Goal: Task Accomplishment & Management: Complete application form

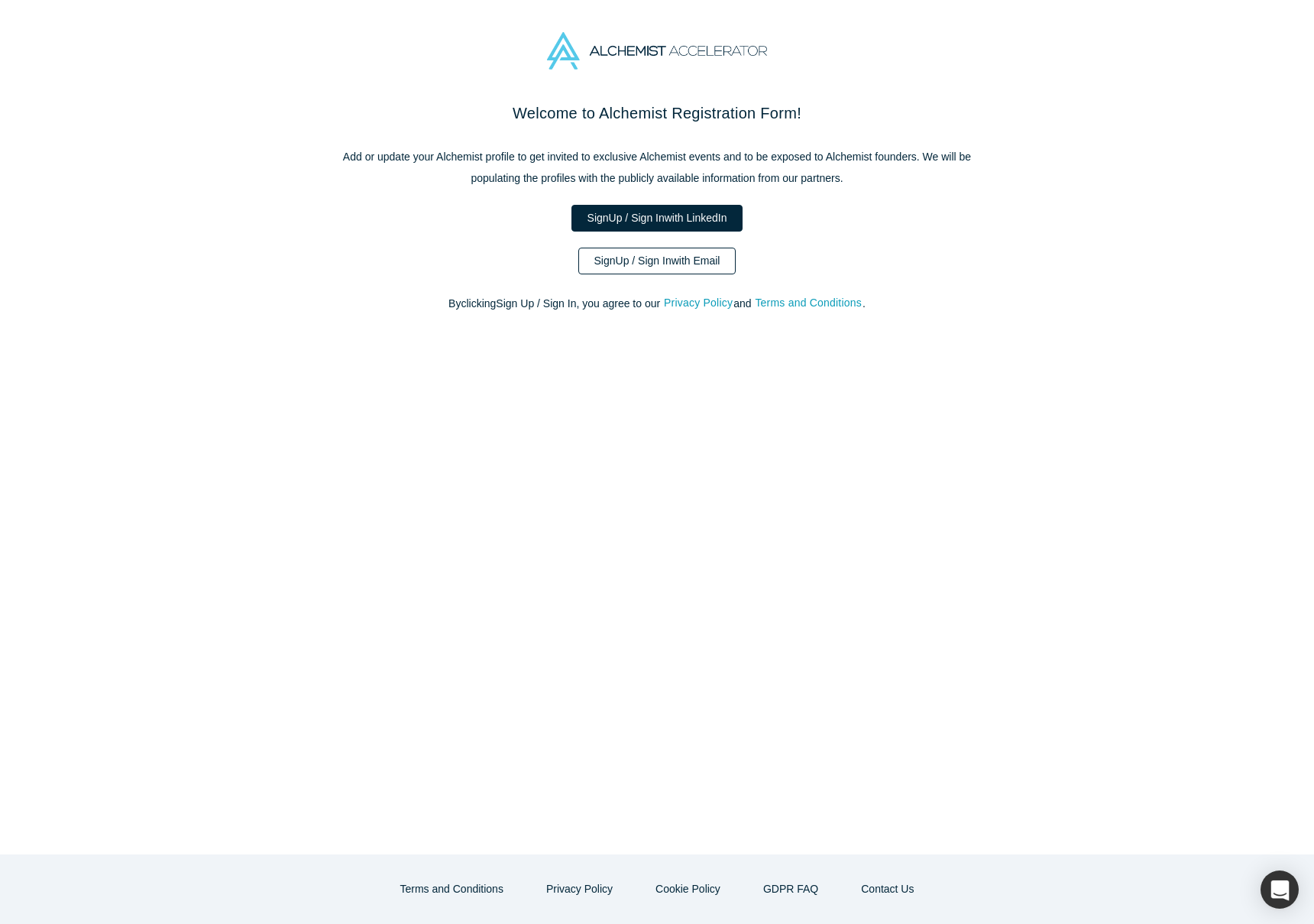
click at [706, 266] on link "Sign Up / Sign In with Email" at bounding box center [657, 261] width 158 height 26
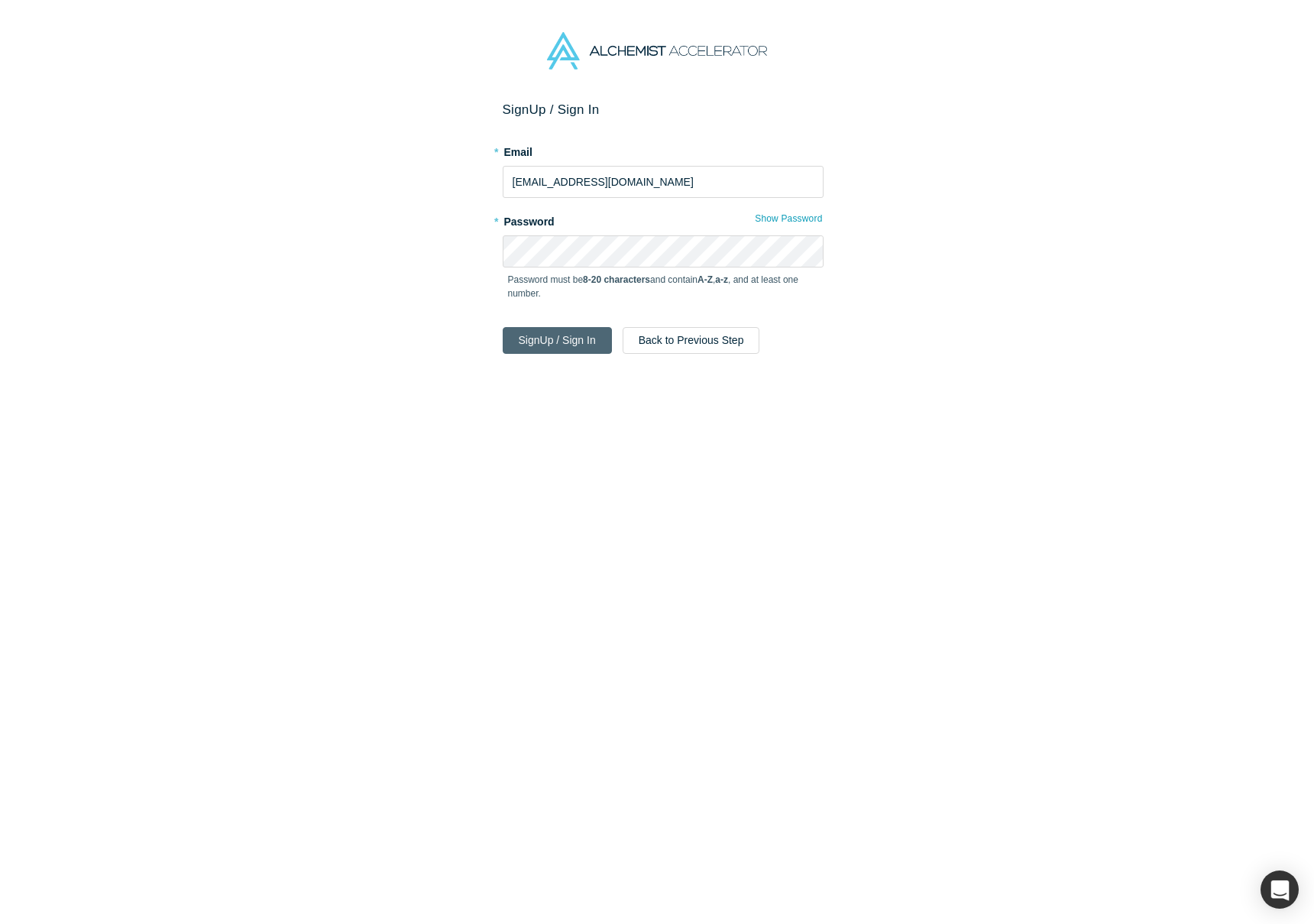
click at [574, 349] on button "Sign Up / Sign In" at bounding box center [557, 340] width 109 height 26
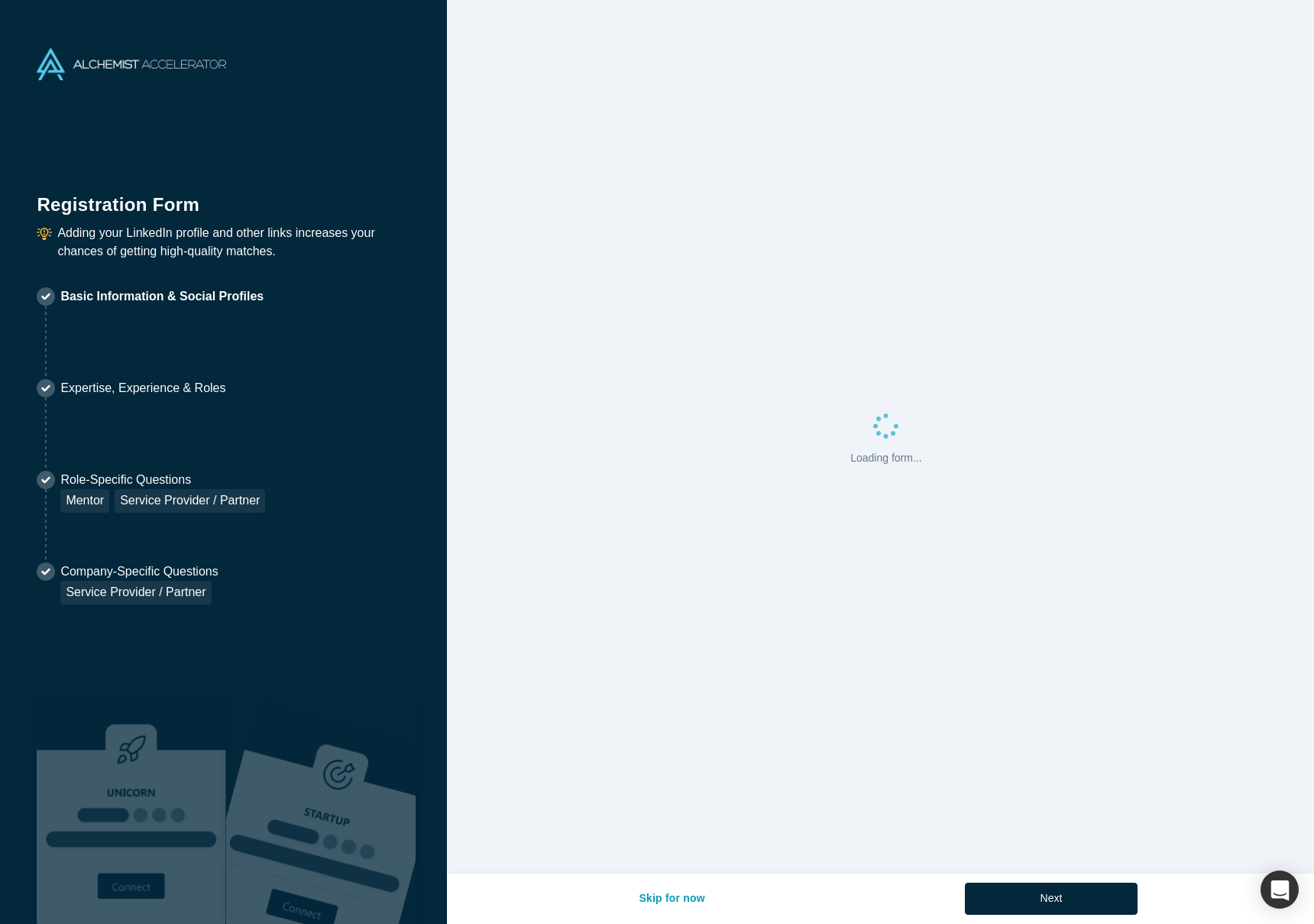
select select "US"
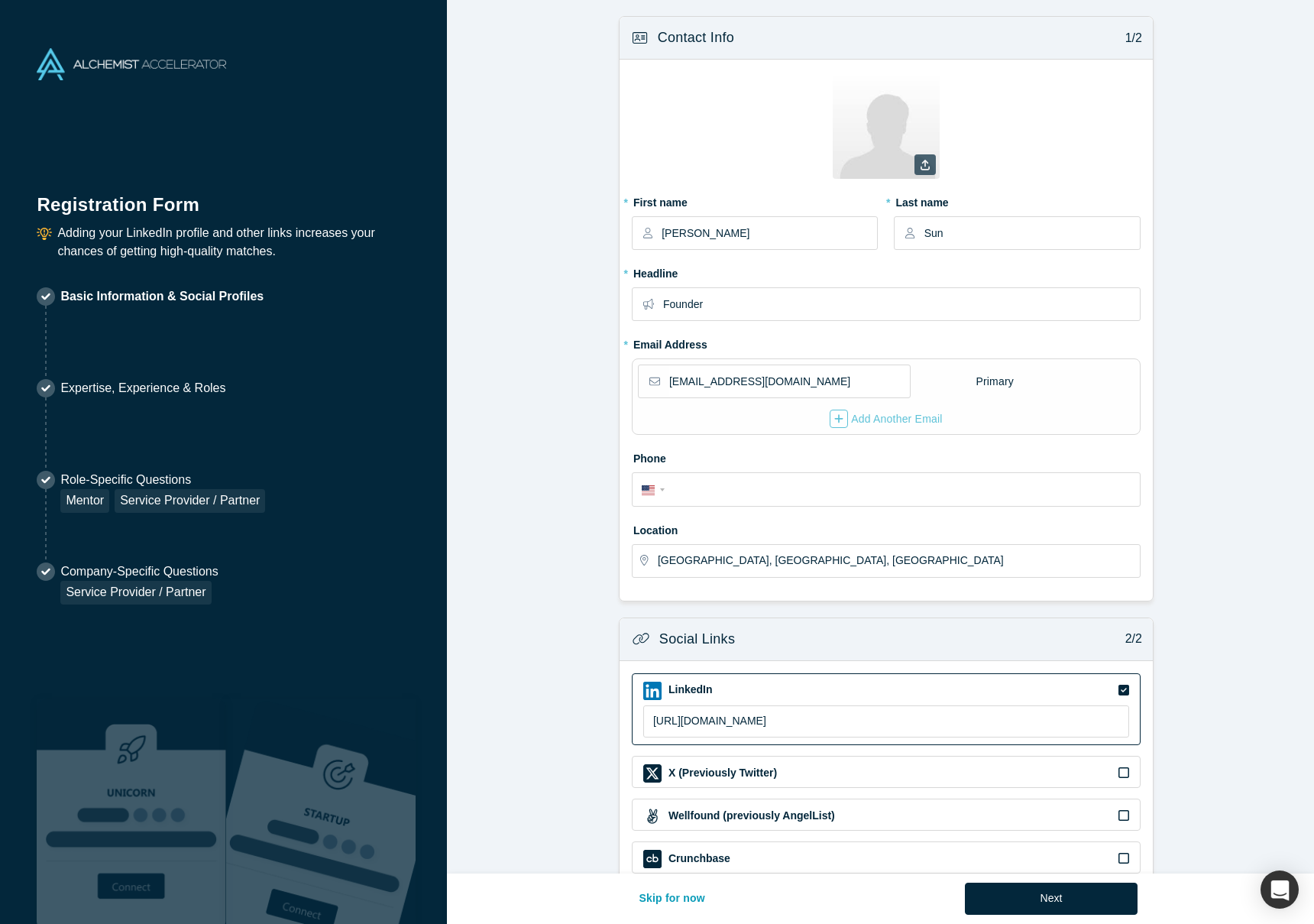
click at [921, 167] on icon at bounding box center [925, 164] width 9 height 11
click at [0, 0] on input "file" at bounding box center [0, 0] width 0 height 0
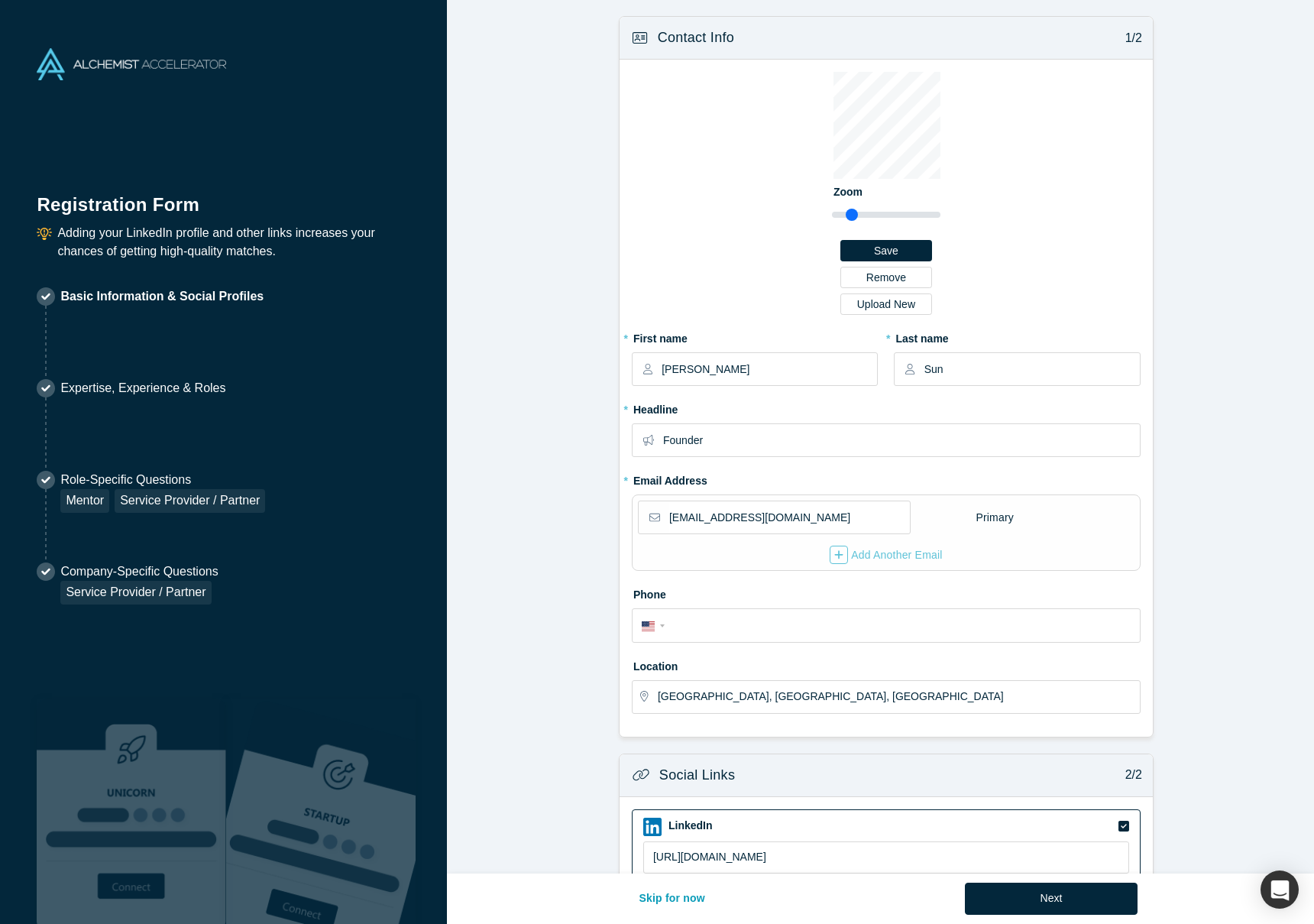
drag, startPoint x: 836, startPoint y: 212, endPoint x: 846, endPoint y: 218, distance: 11.7
click at [846, 218] on input "range" at bounding box center [886, 215] width 108 height 19
click at [882, 212] on div "Zoom Save Remove Upload New" at bounding box center [886, 192] width 108 height 243
type input "1.03"
click at [841, 218] on input "range" at bounding box center [886, 215] width 108 height 19
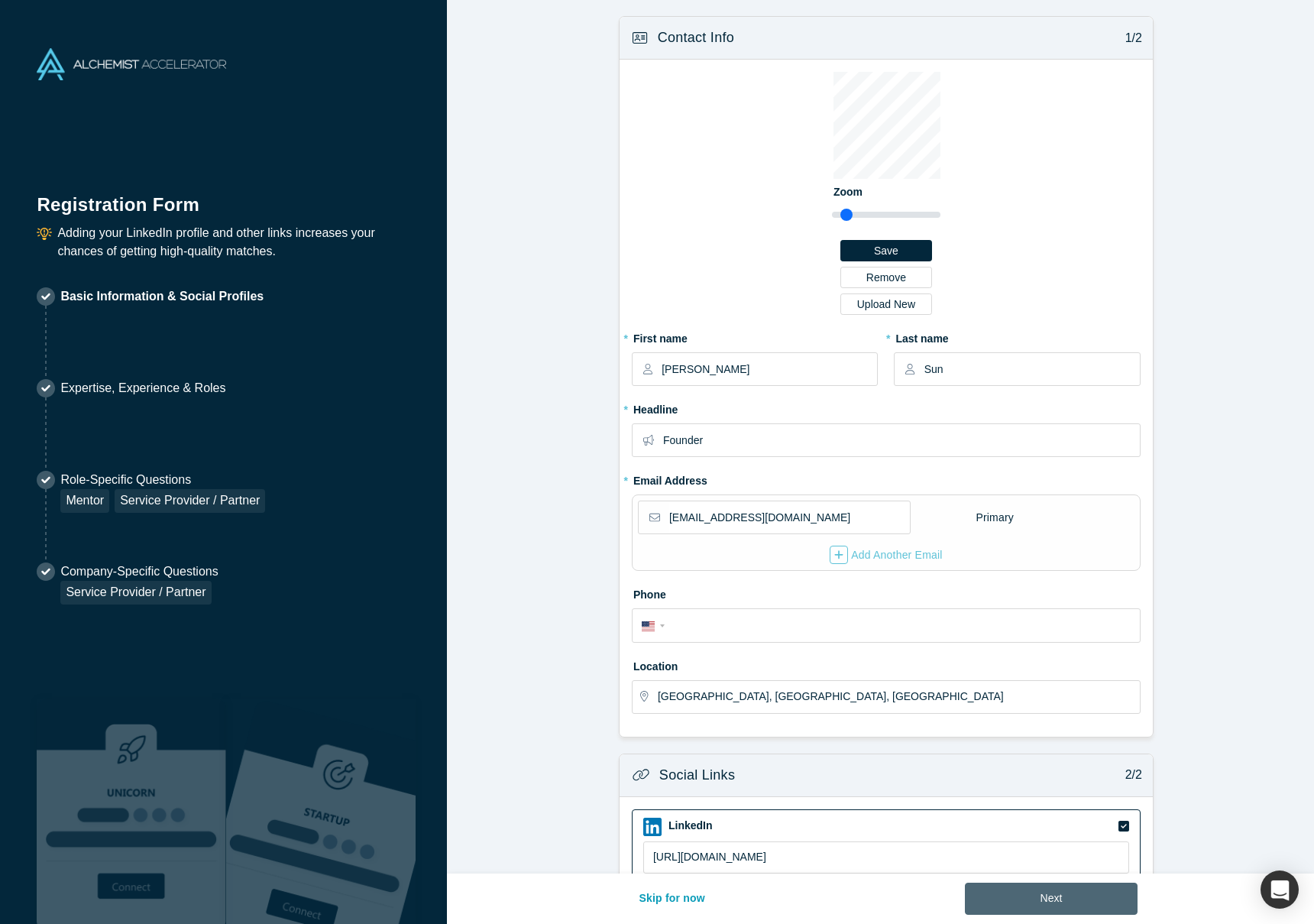
click at [1053, 893] on button "Next" at bounding box center [1052, 898] width 174 height 32
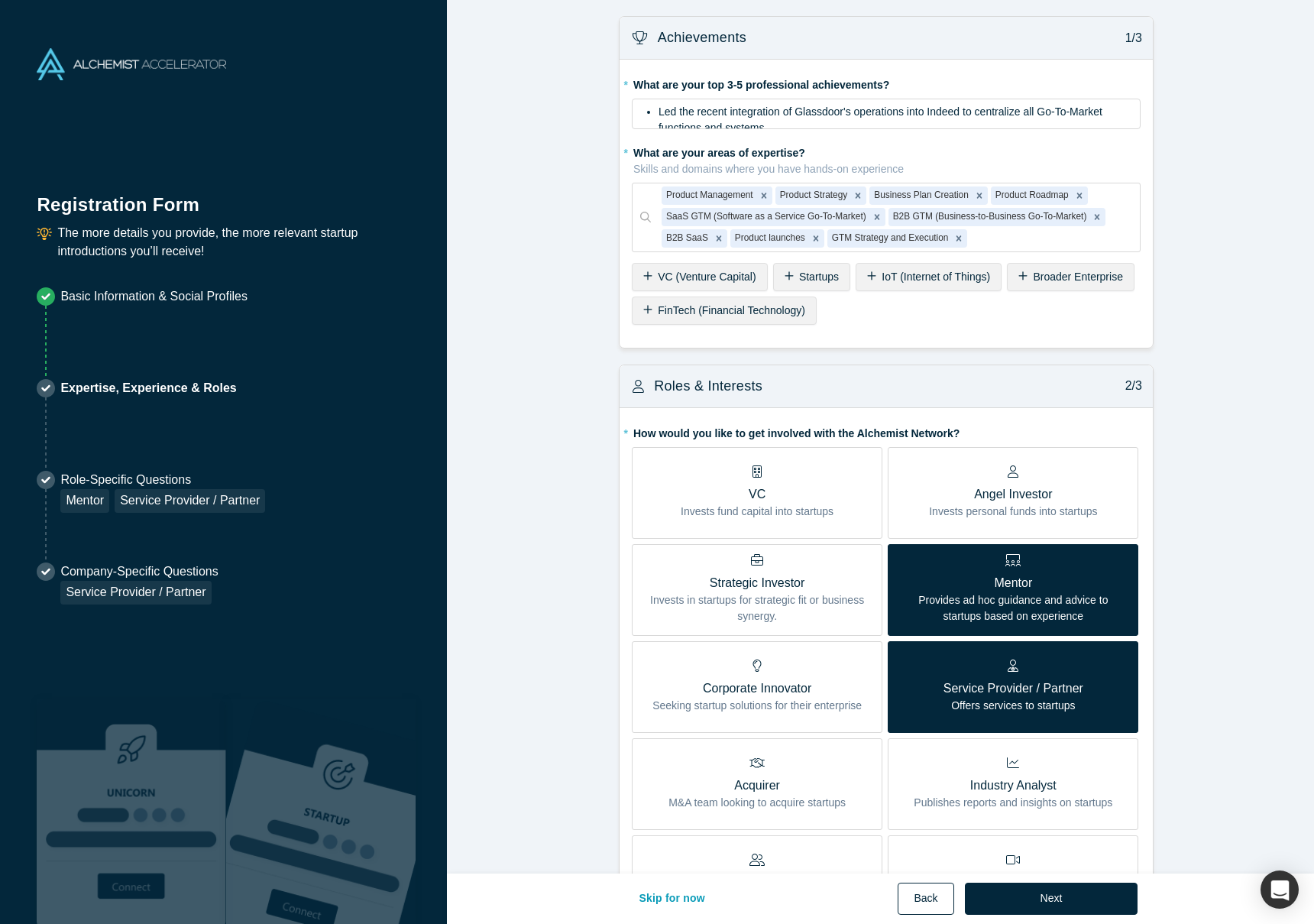
click at [914, 909] on button "Back" at bounding box center [925, 898] width 55 height 32
select select "US"
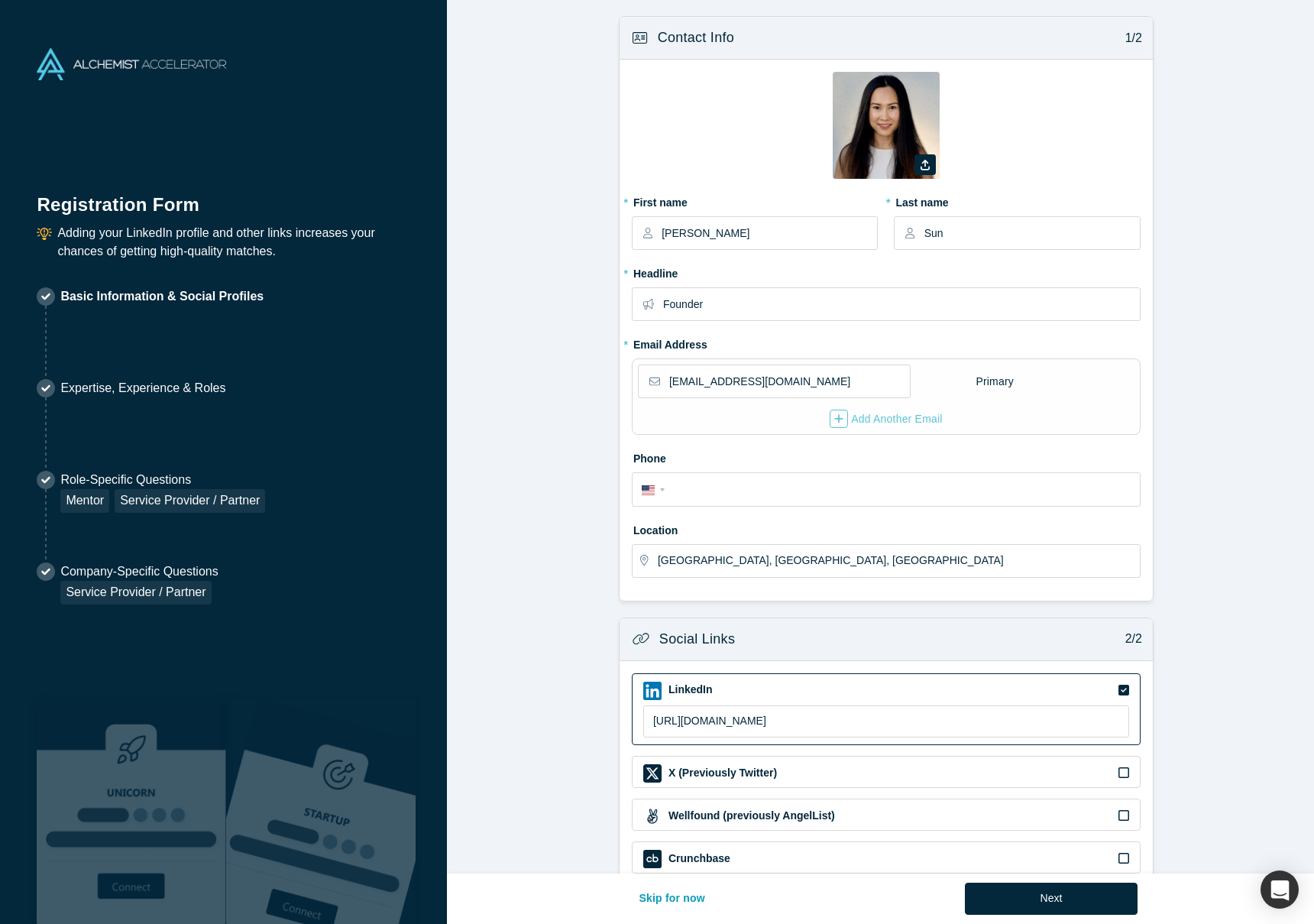
click at [1213, 141] on form "Contact Info 1/2 Zoom Save Remove Upload New * First name Jen * Last name Sun *…" at bounding box center [887, 514] width 879 height 996
click at [702, 898] on button "Skip for now" at bounding box center [672, 898] width 99 height 32
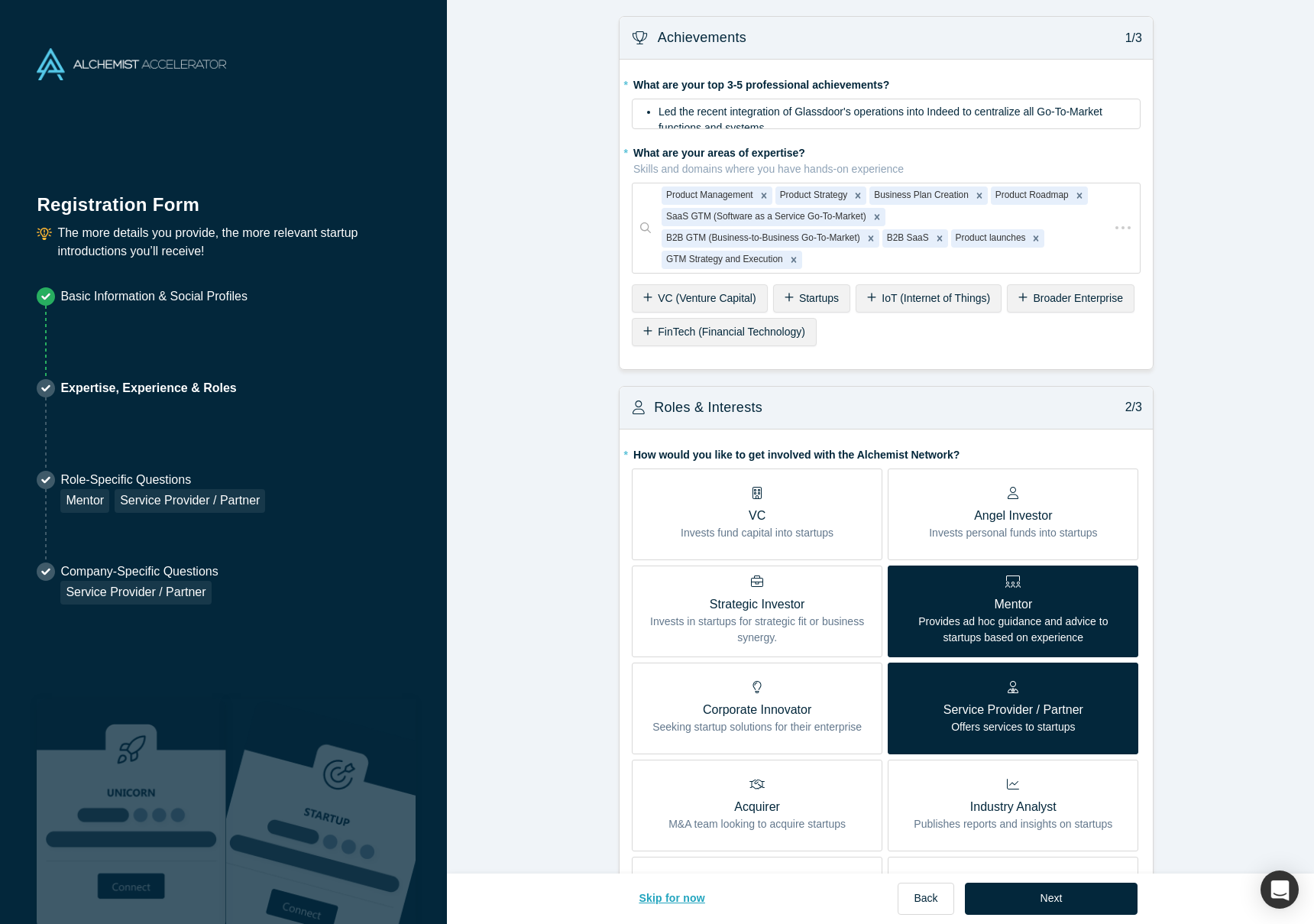
click at [702, 898] on button "Skip for now" at bounding box center [672, 898] width 99 height 32
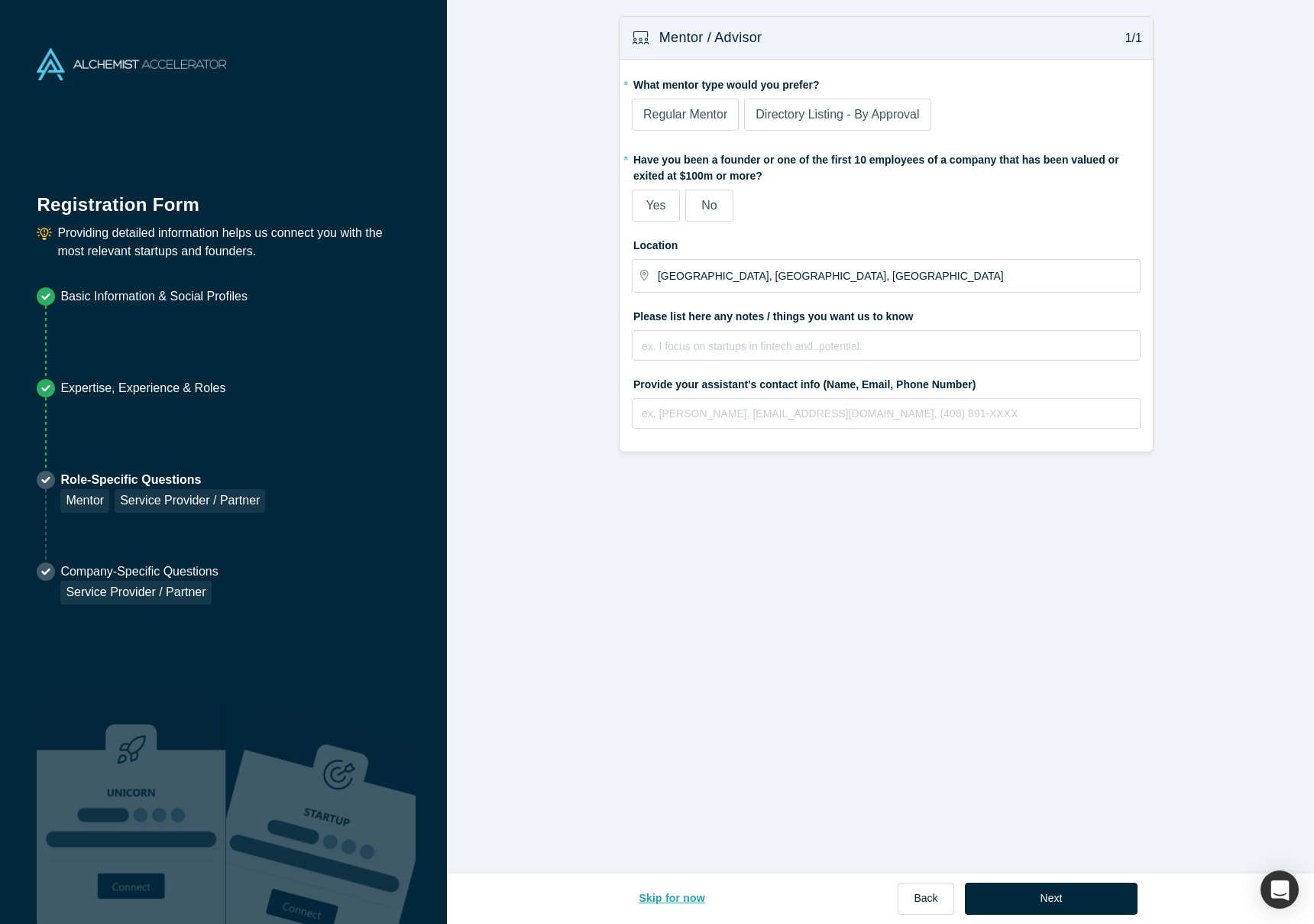
click at [689, 901] on button "Skip for now" at bounding box center [672, 898] width 99 height 32
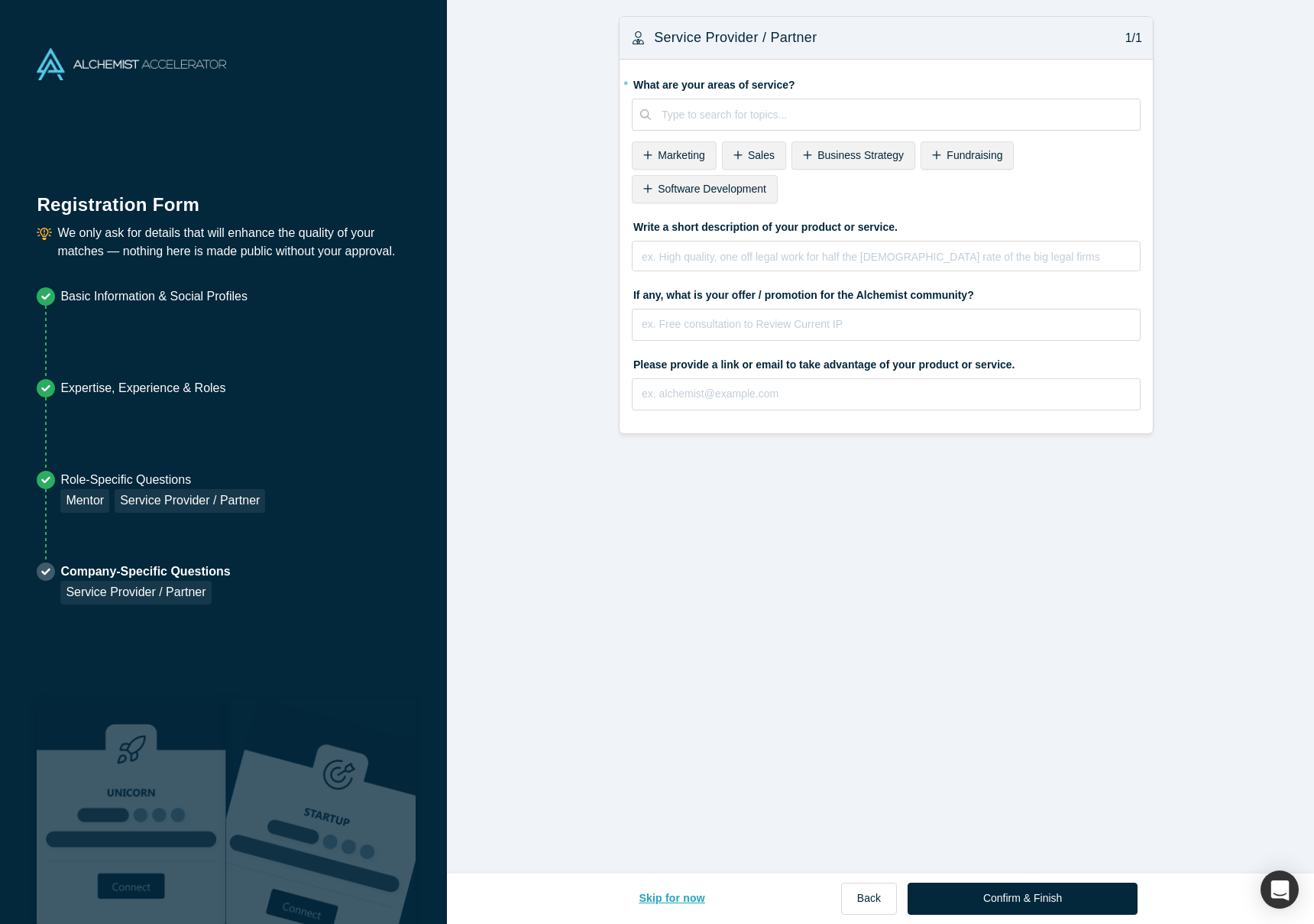
click at [689, 901] on button "Skip for now" at bounding box center [672, 898] width 99 height 32
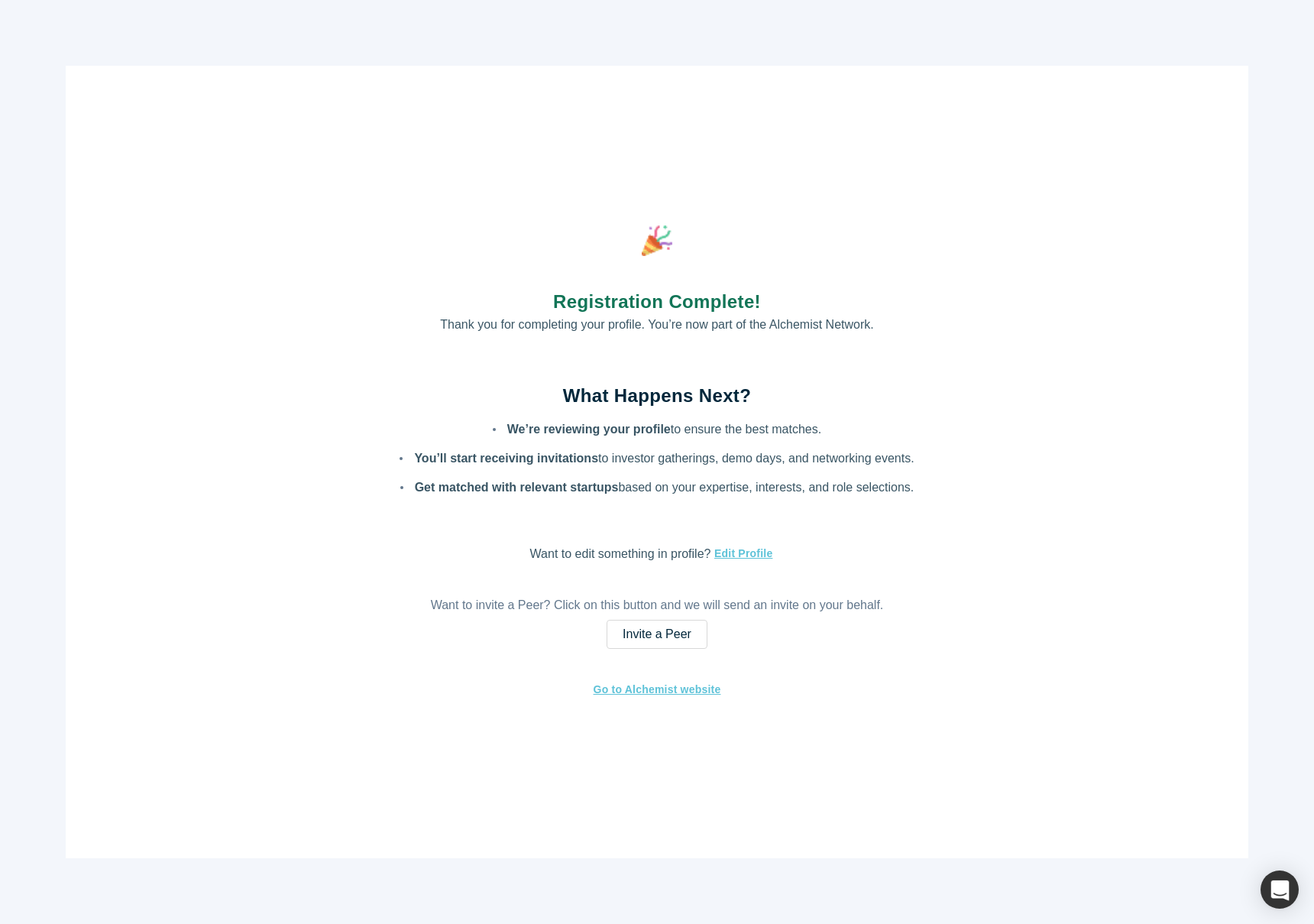
click at [1006, 890] on div "Registration Complete! Thank you for completing your profile. You’re now part o…" at bounding box center [657, 462] width 1314 height 924
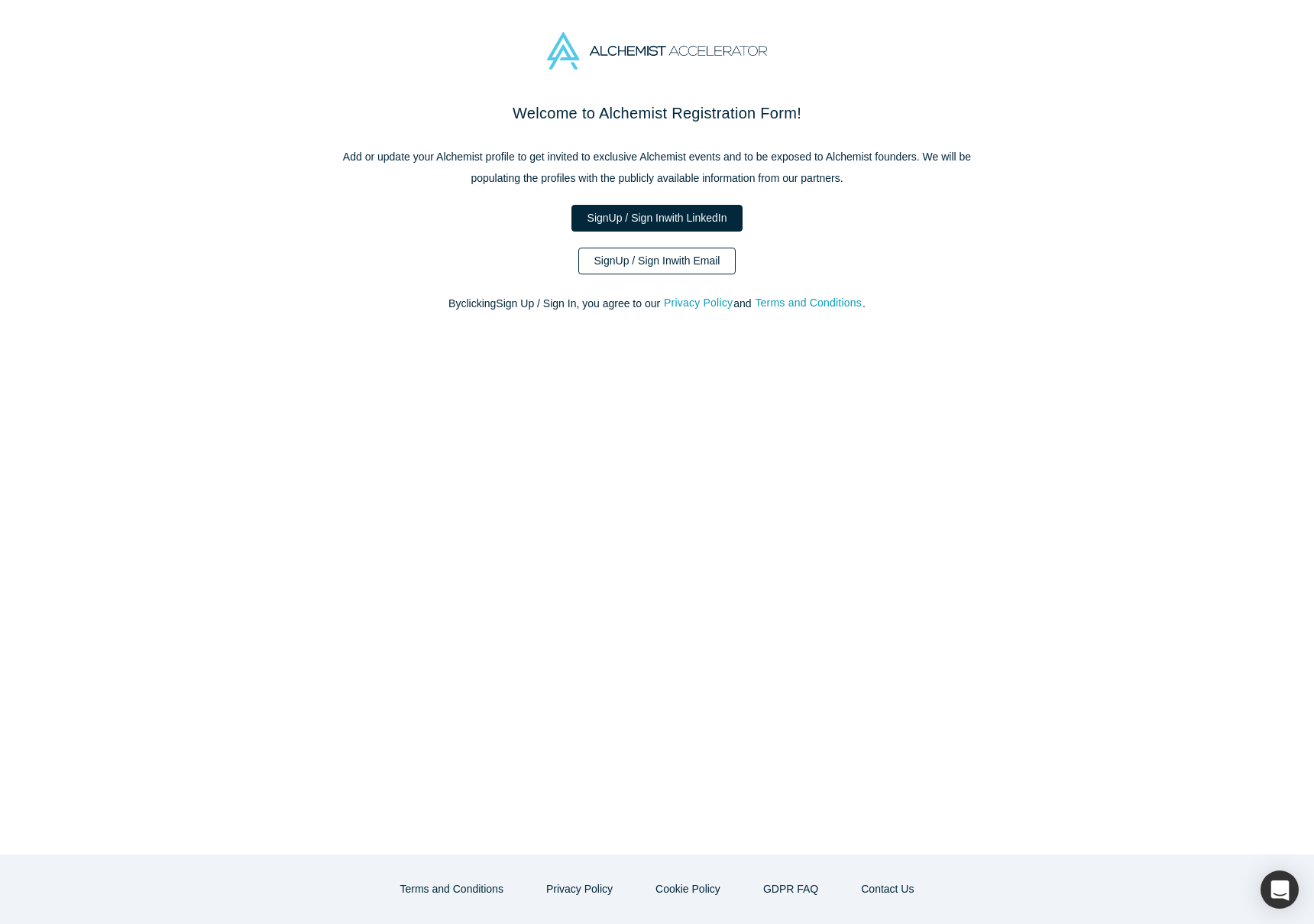
click at [721, 250] on link "Sign Up / Sign In with Email" at bounding box center [657, 261] width 158 height 26
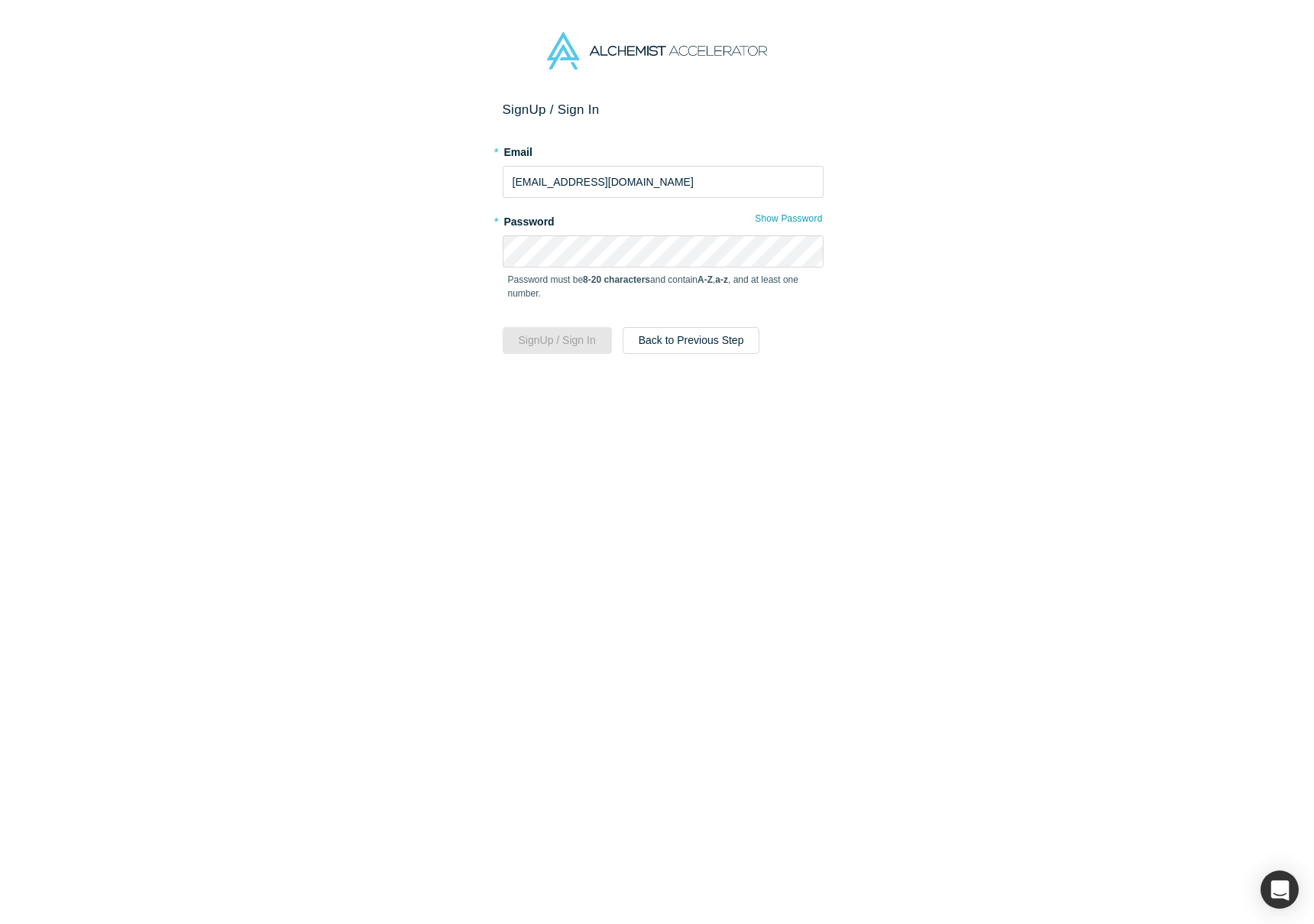
click at [661, 273] on p "Password must be 8-20 characters and contain A-Z , a-z , and at least one numbe…" at bounding box center [663, 286] width 310 height 27
click at [567, 345] on button "Sign Up / Sign In" at bounding box center [557, 340] width 109 height 26
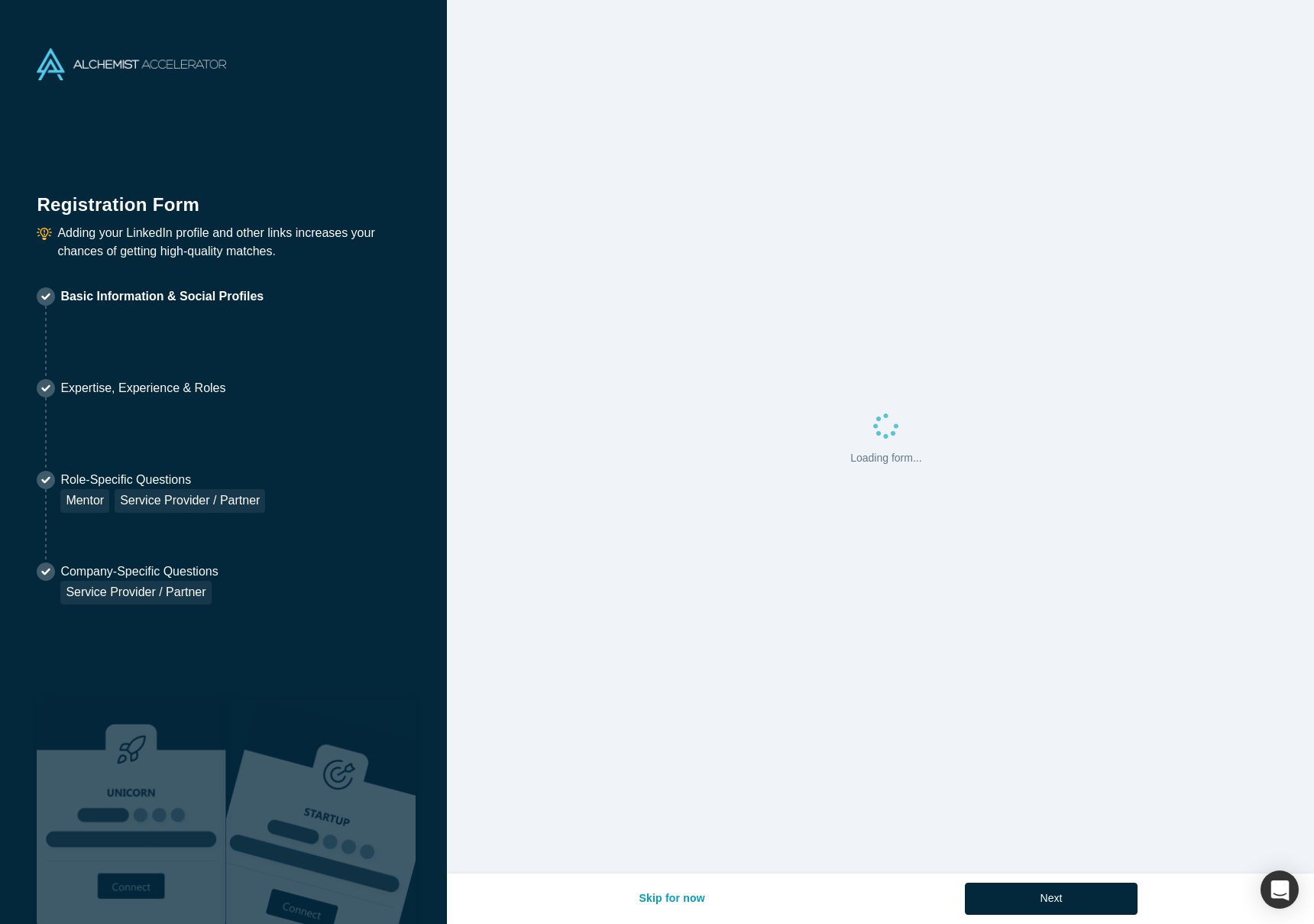
select select "US"
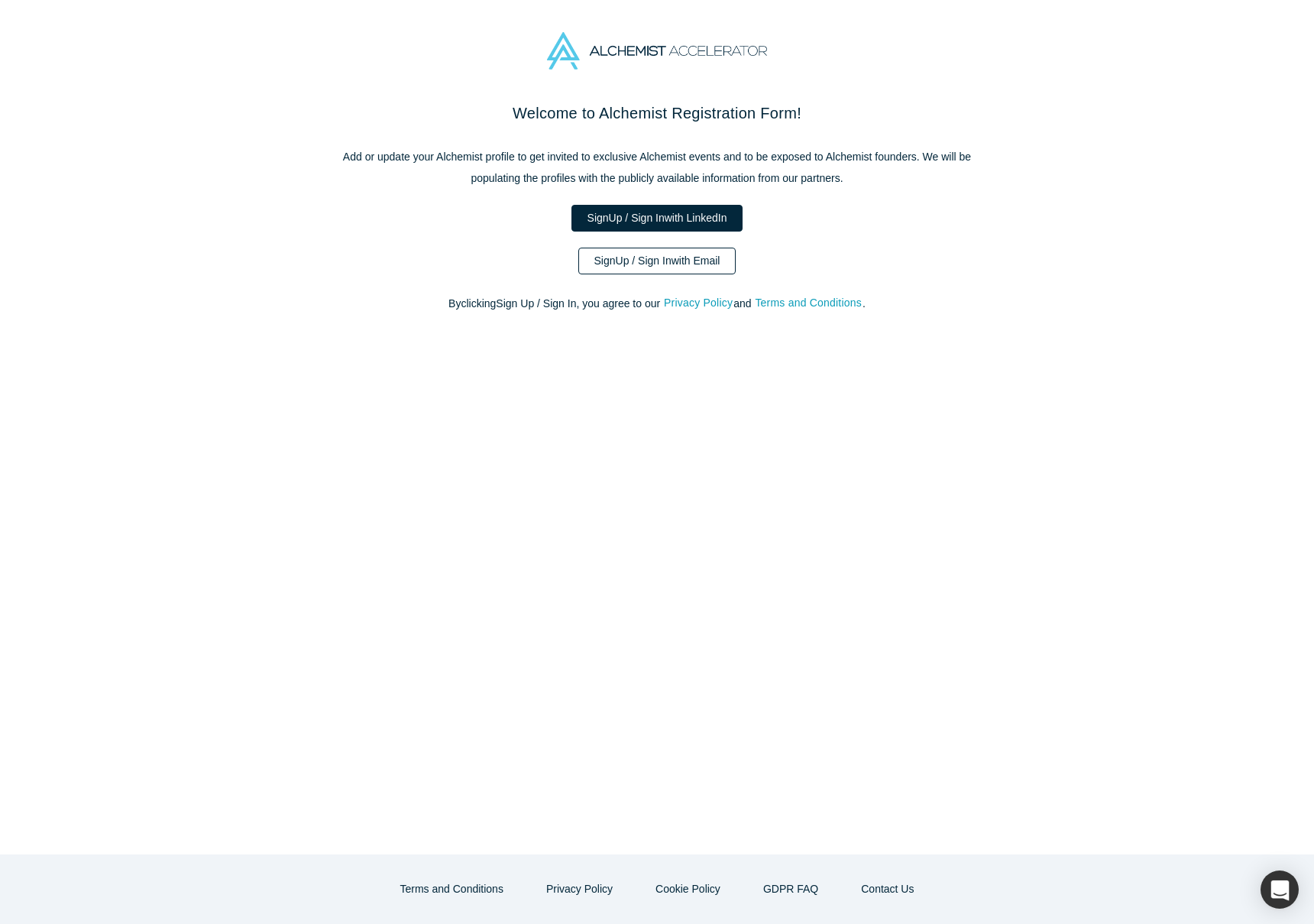
click at [711, 266] on link "Sign Up / Sign In with Email" at bounding box center [657, 261] width 158 height 26
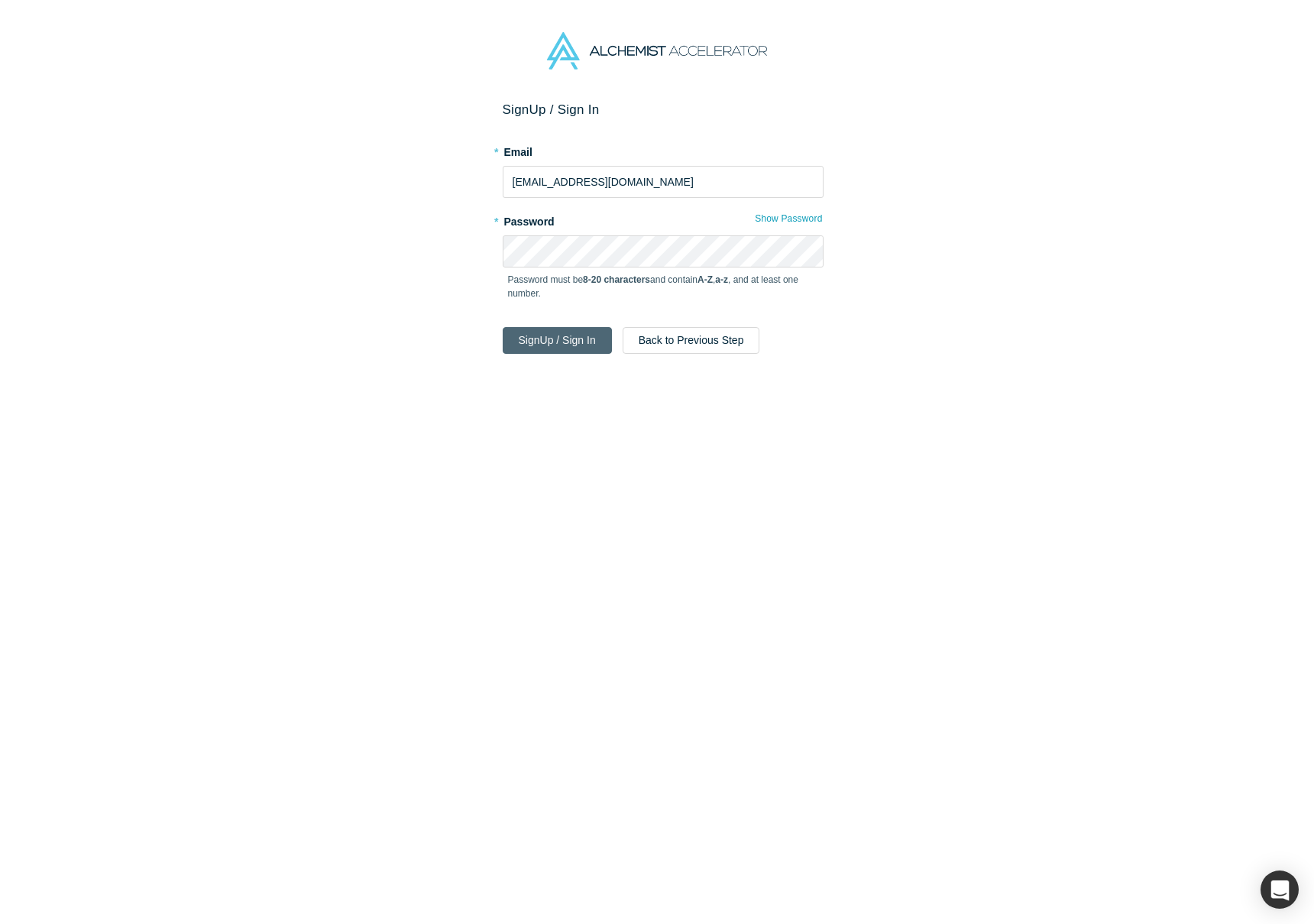
click at [568, 349] on button "Sign Up / Sign In" at bounding box center [557, 340] width 109 height 26
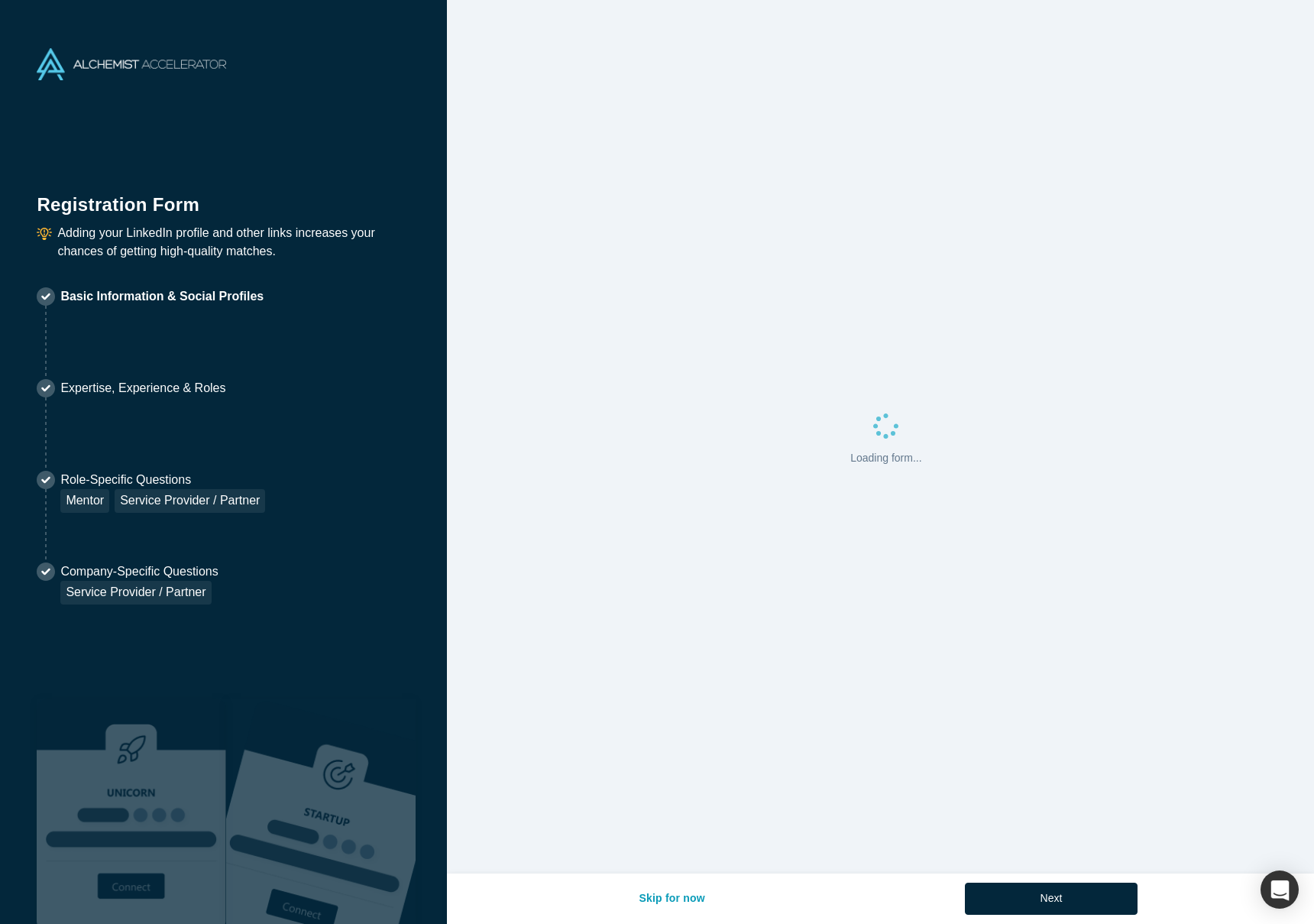
select select "US"
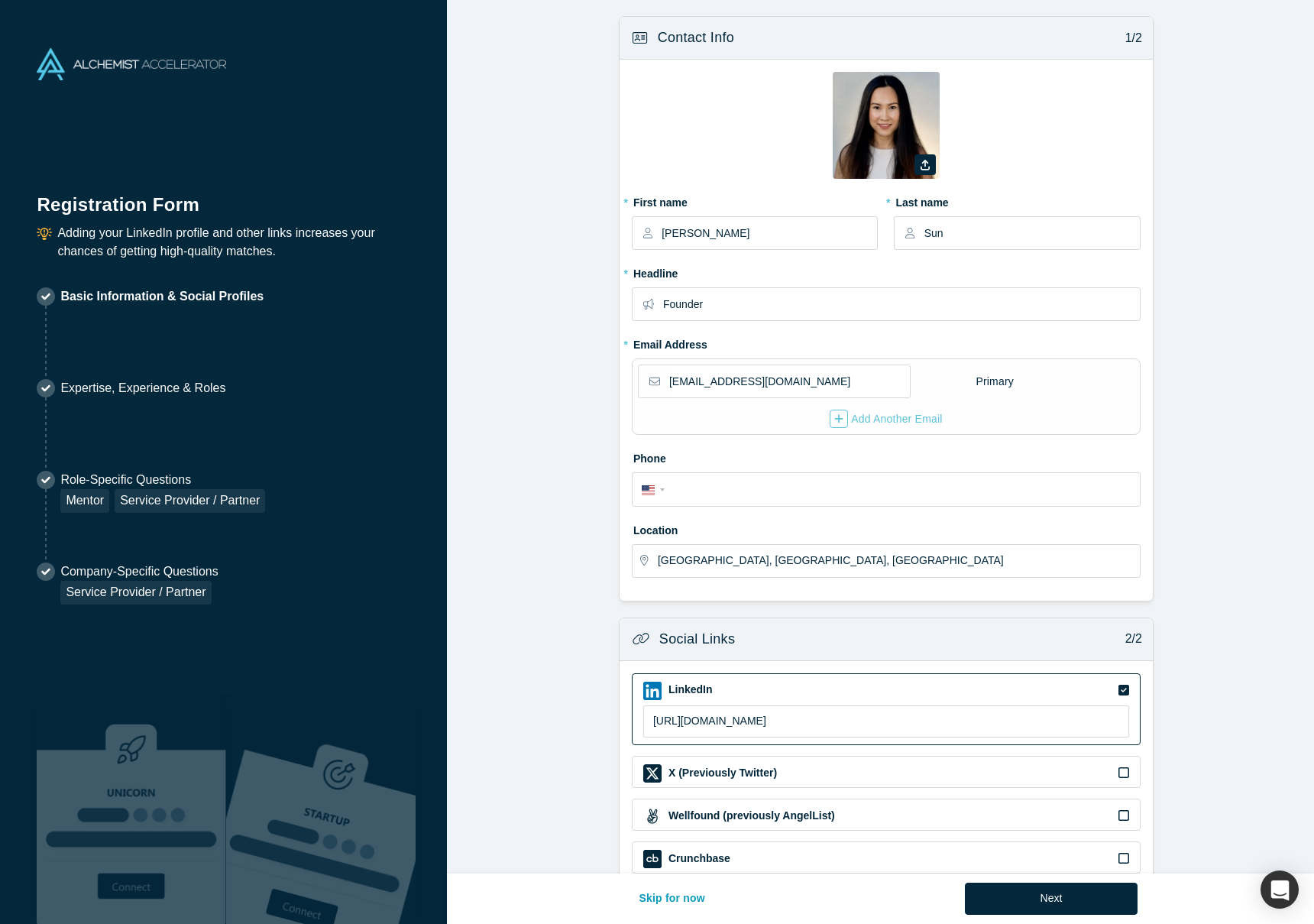
click at [141, 393] on p "Expertise, Experience & Roles" at bounding box center [143, 388] width 165 height 19
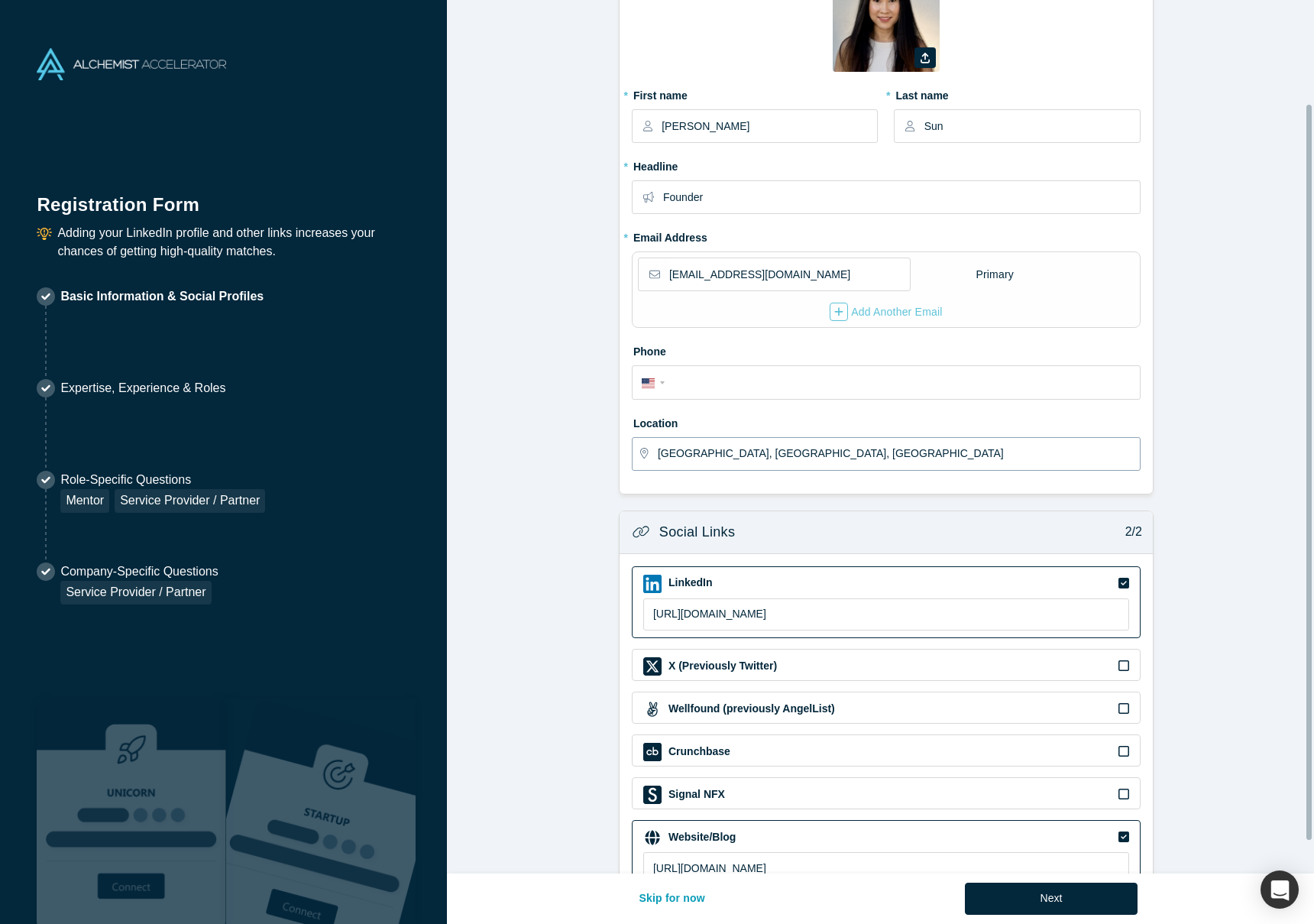
scroll to position [161, 0]
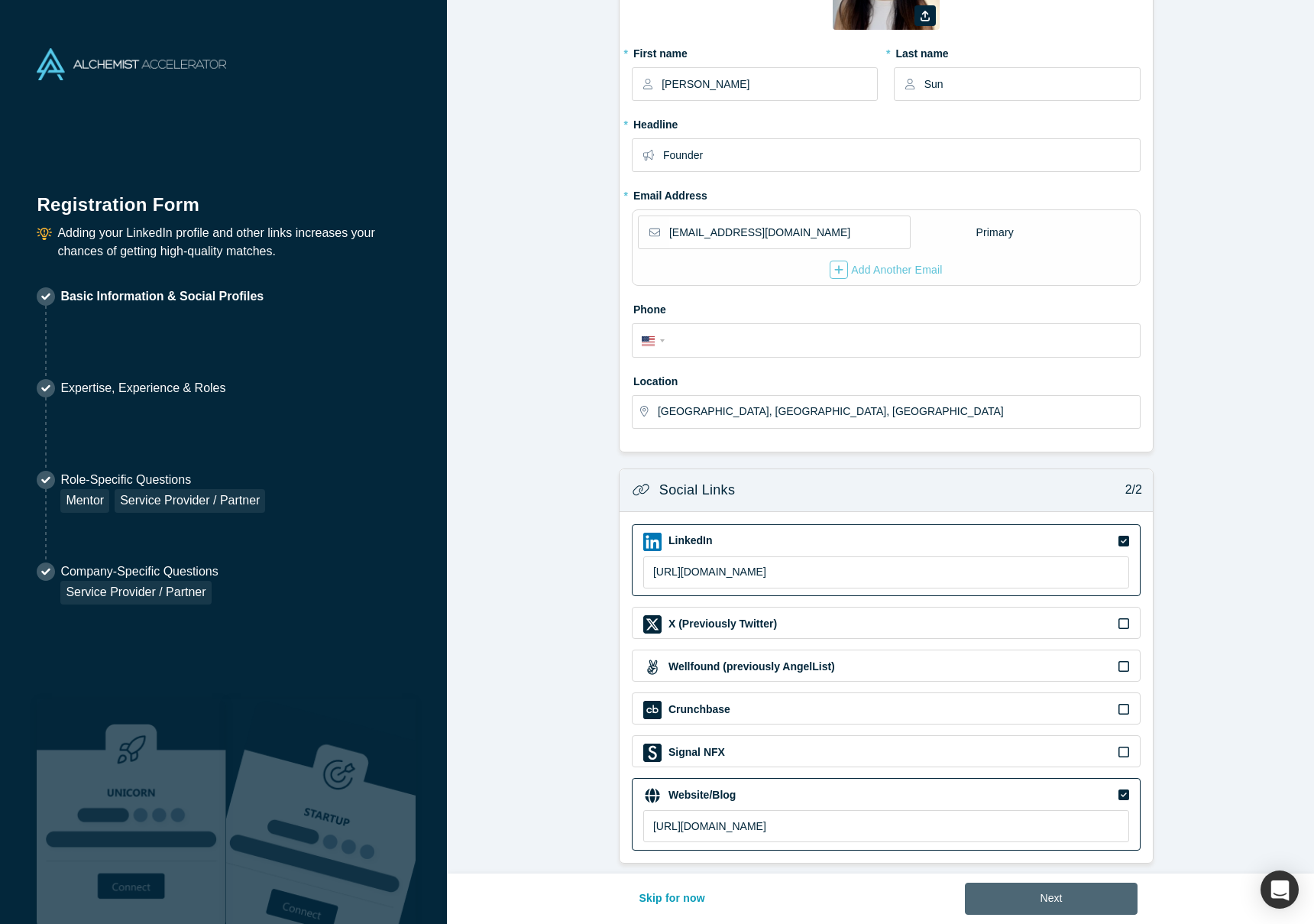
click at [1024, 893] on button "Next" at bounding box center [1052, 898] width 174 height 32
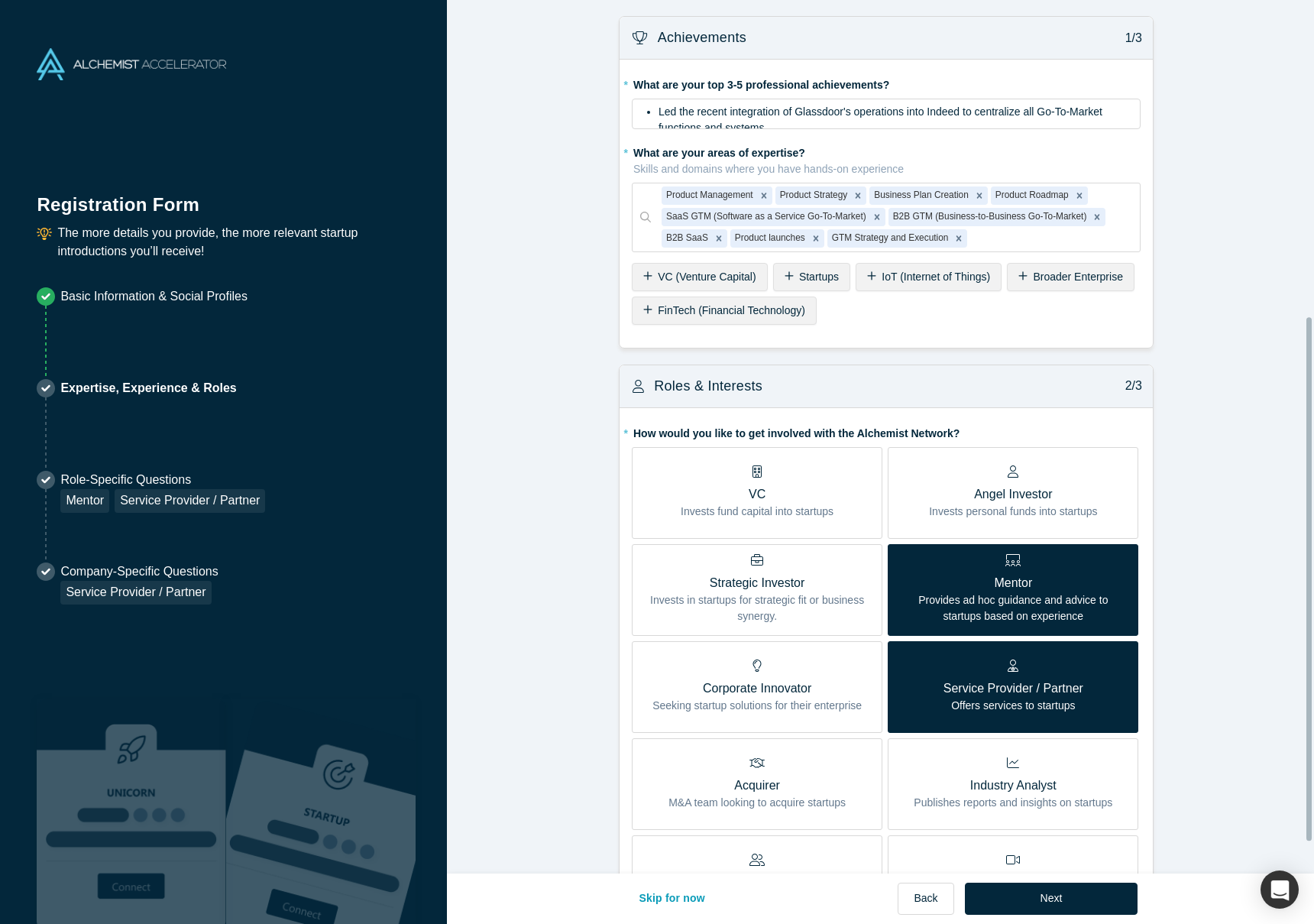
scroll to position [579, 0]
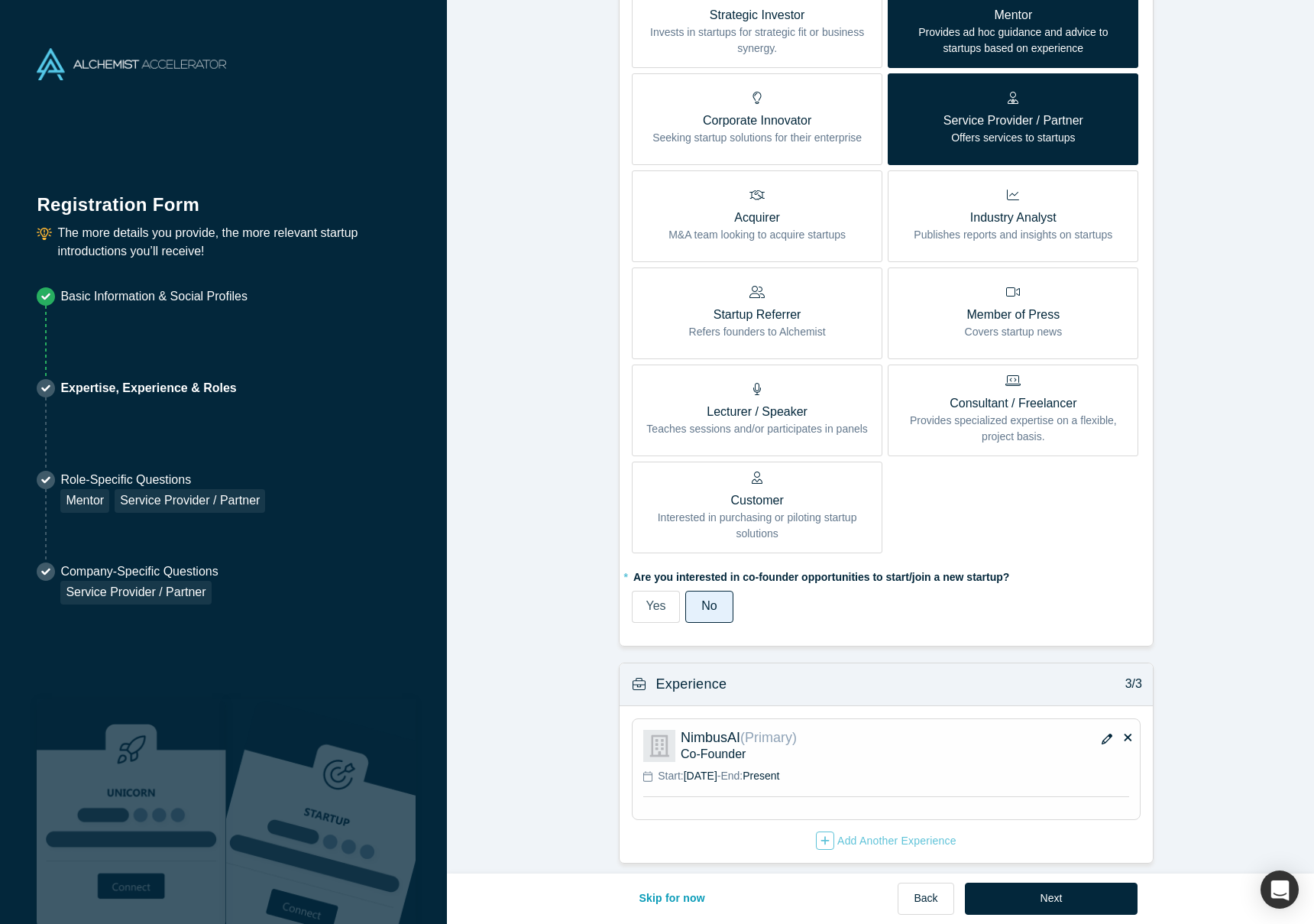
click at [1107, 729] on button "button" at bounding box center [1106, 739] width 23 height 21
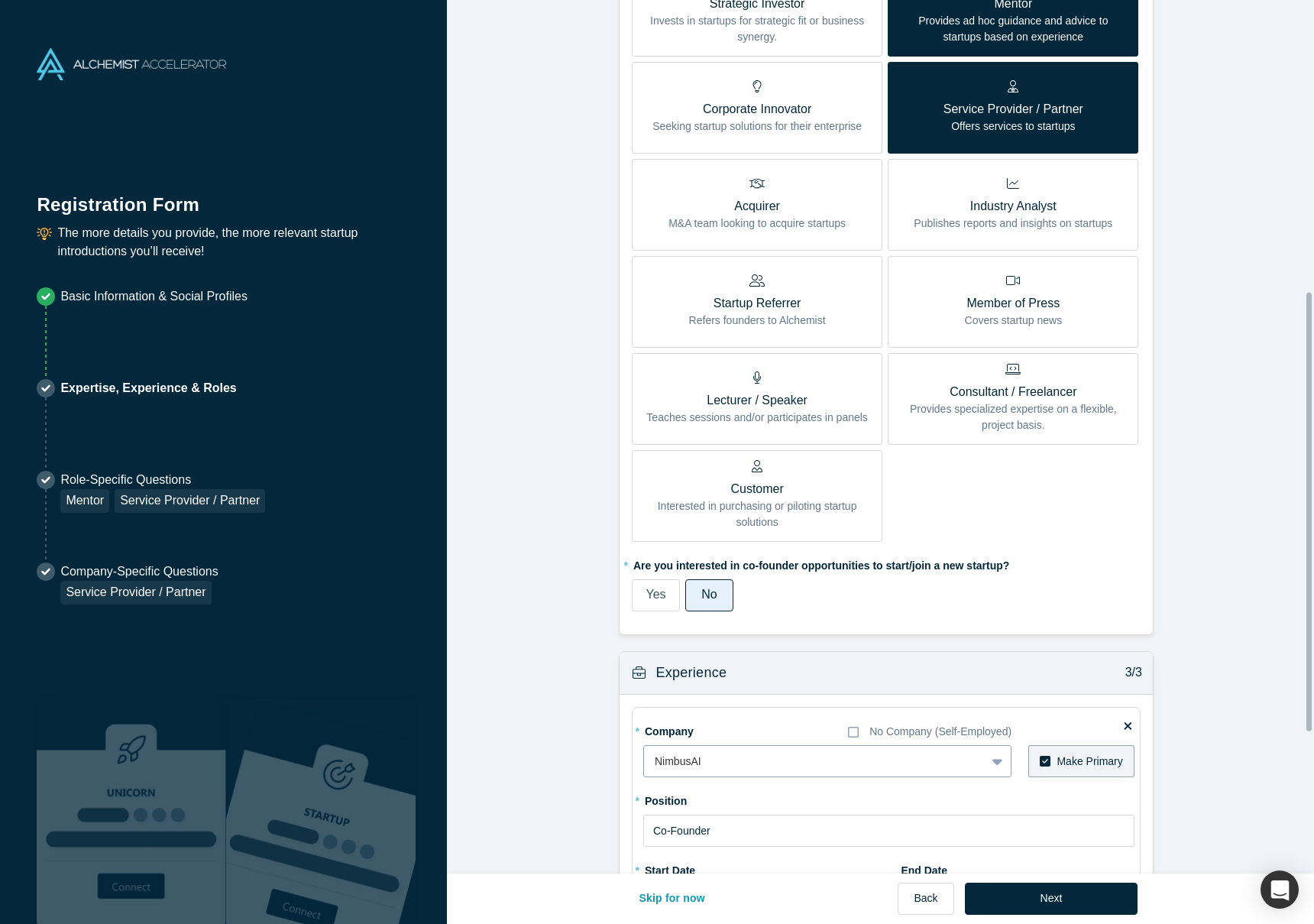
scroll to position [860, 0]
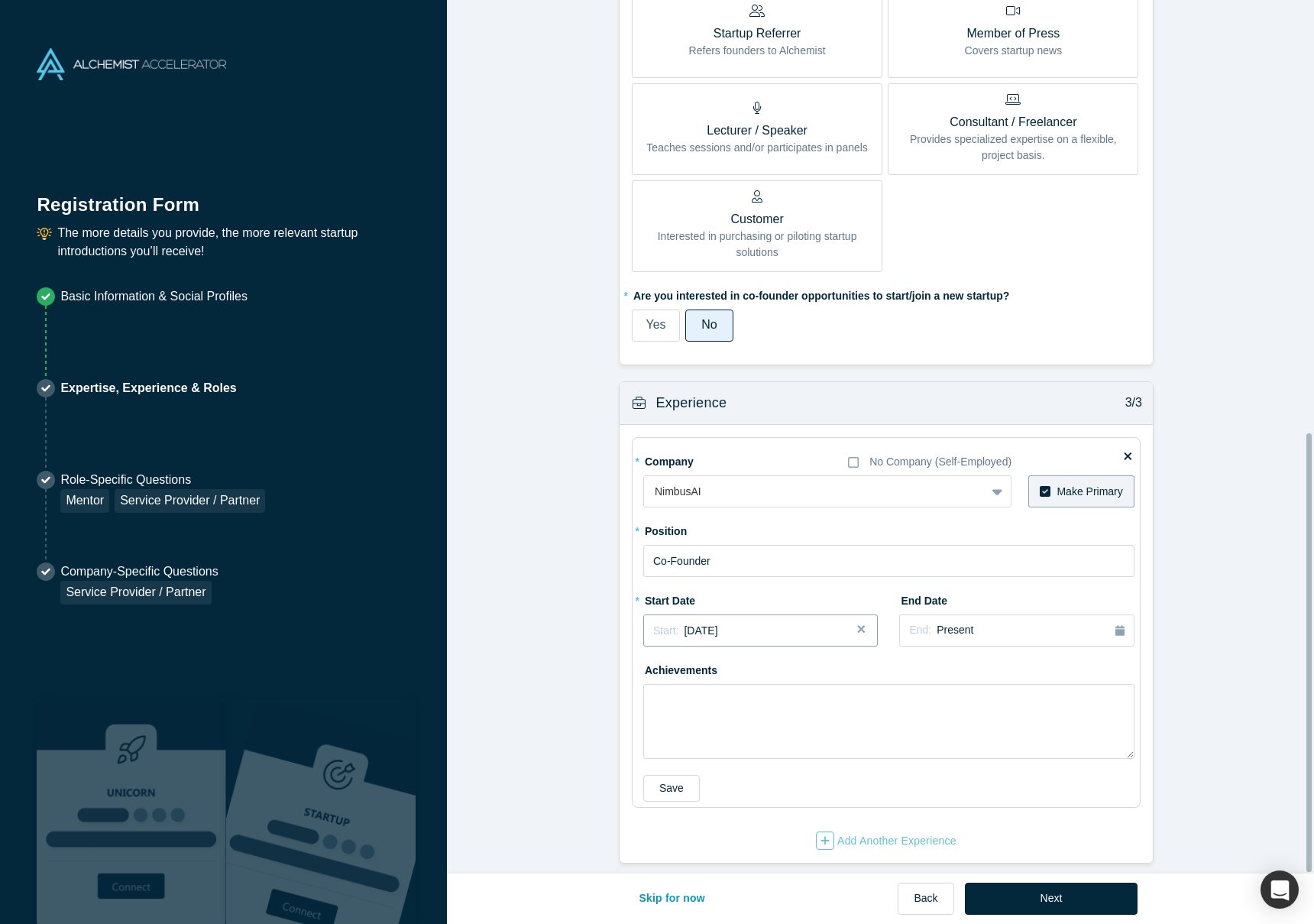
click at [779, 623] on div "Start: [DATE]" at bounding box center [760, 630] width 215 height 16
click at [792, 663] on div "2022" at bounding box center [726, 674] width 167 height 32
click at [800, 665] on button "Next Year" at bounding box center [808, 673] width 15 height 15
click at [785, 735] on div "Sep" at bounding box center [777, 743] width 49 height 16
click at [1060, 900] on button "Next" at bounding box center [1052, 898] width 174 height 32
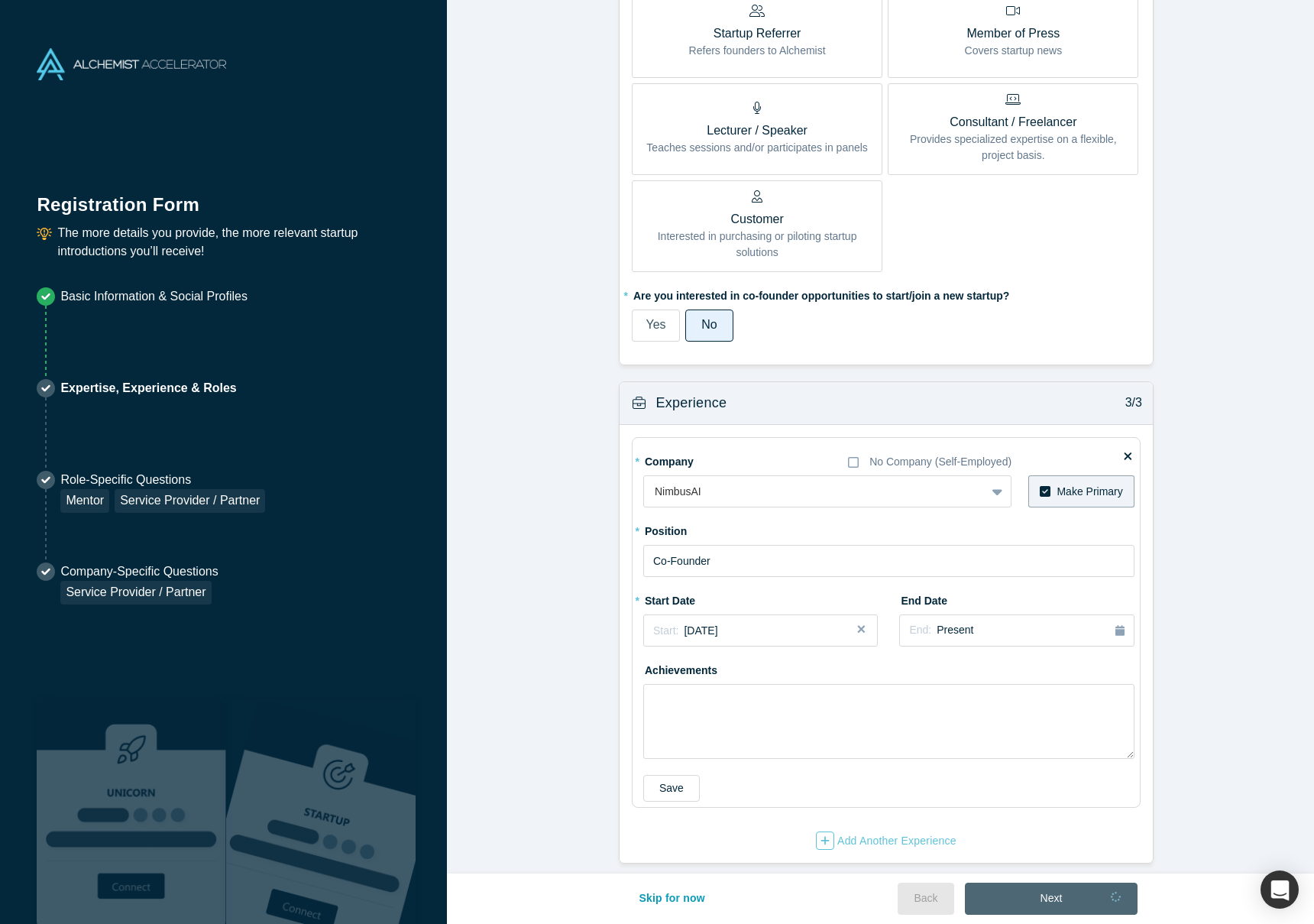
scroll to position [0, 0]
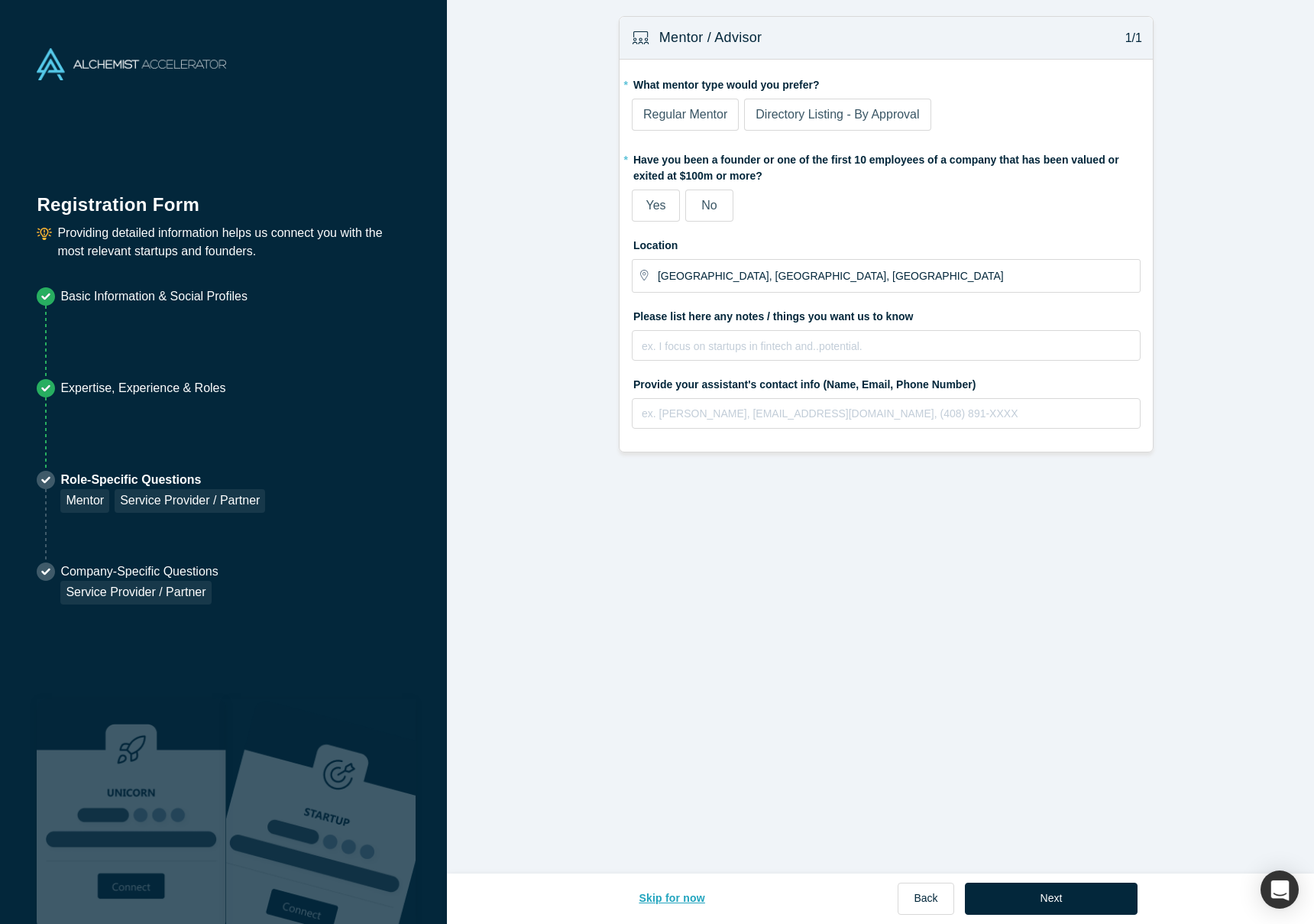
click at [676, 896] on button "Skip for now" at bounding box center [672, 898] width 99 height 32
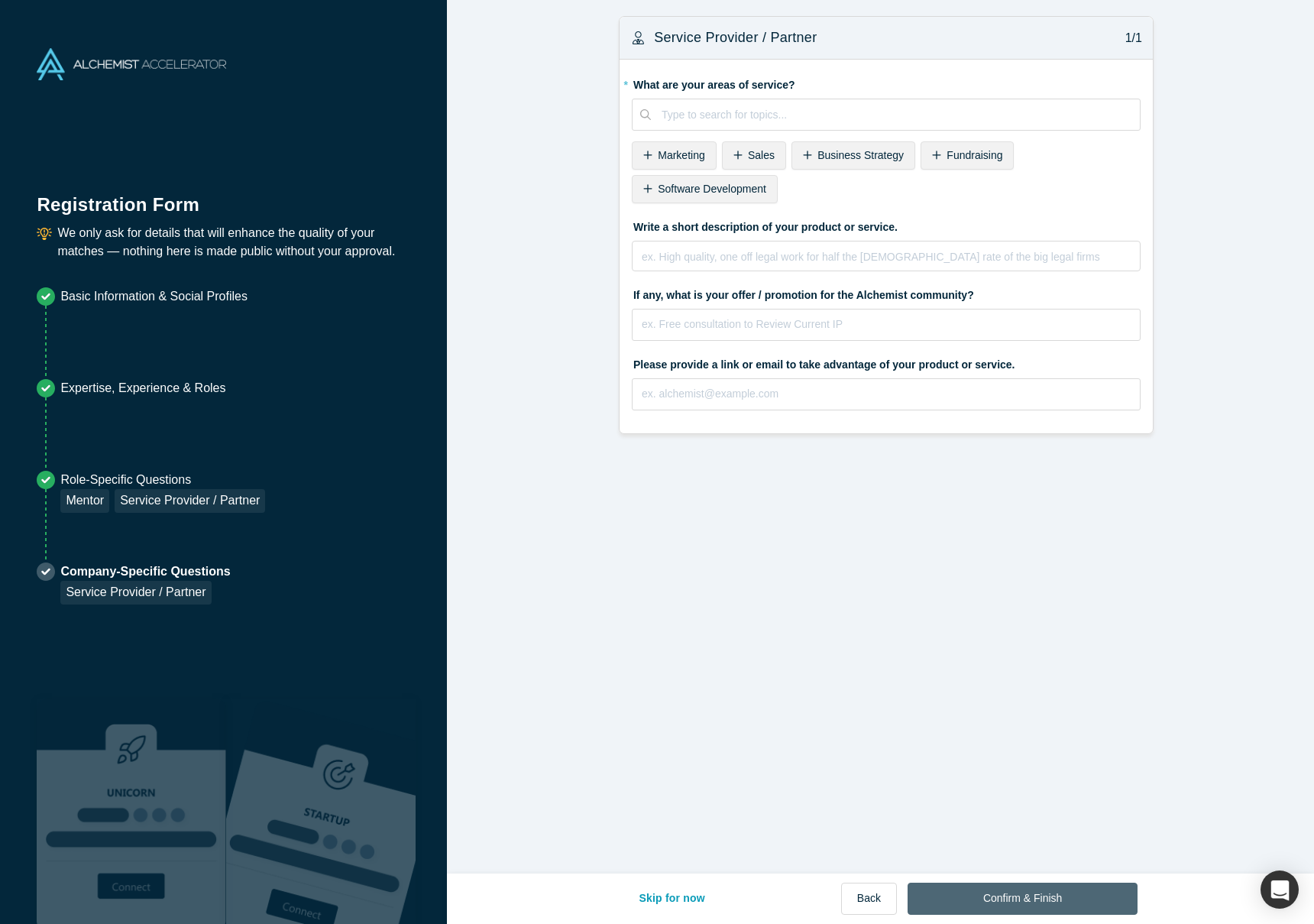
click at [1046, 893] on button "Confirm & Finish" at bounding box center [1023, 898] width 230 height 32
